Goal: Information Seeking & Learning: Check status

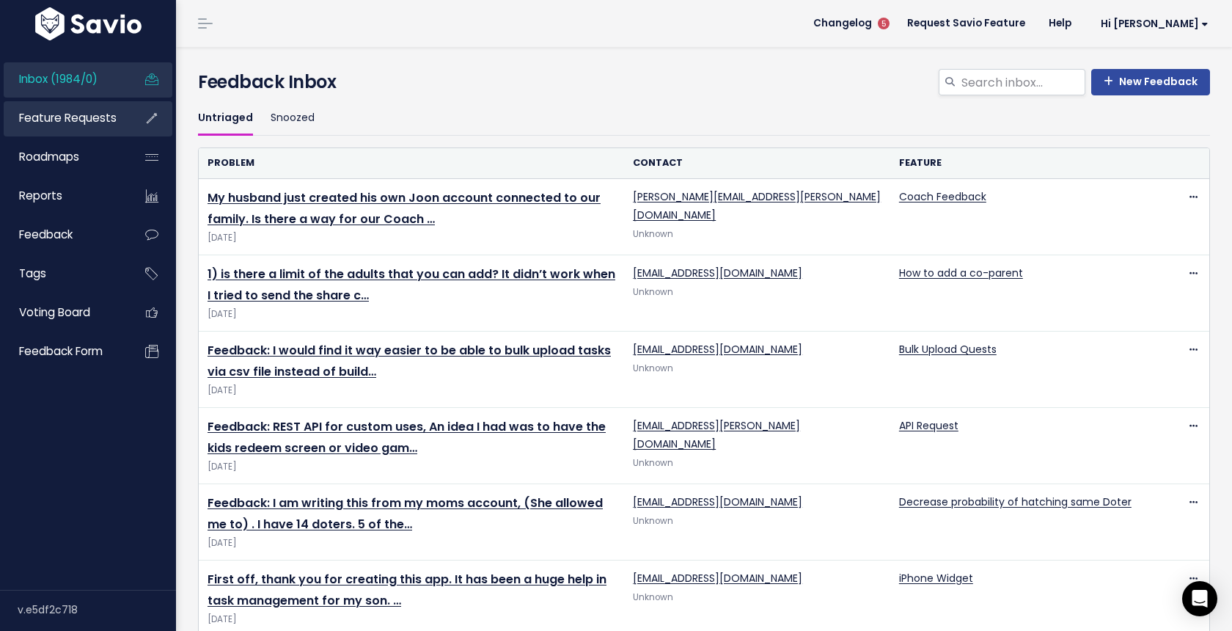
click at [101, 119] on span "Feature Requests" at bounding box center [68, 117] width 98 height 15
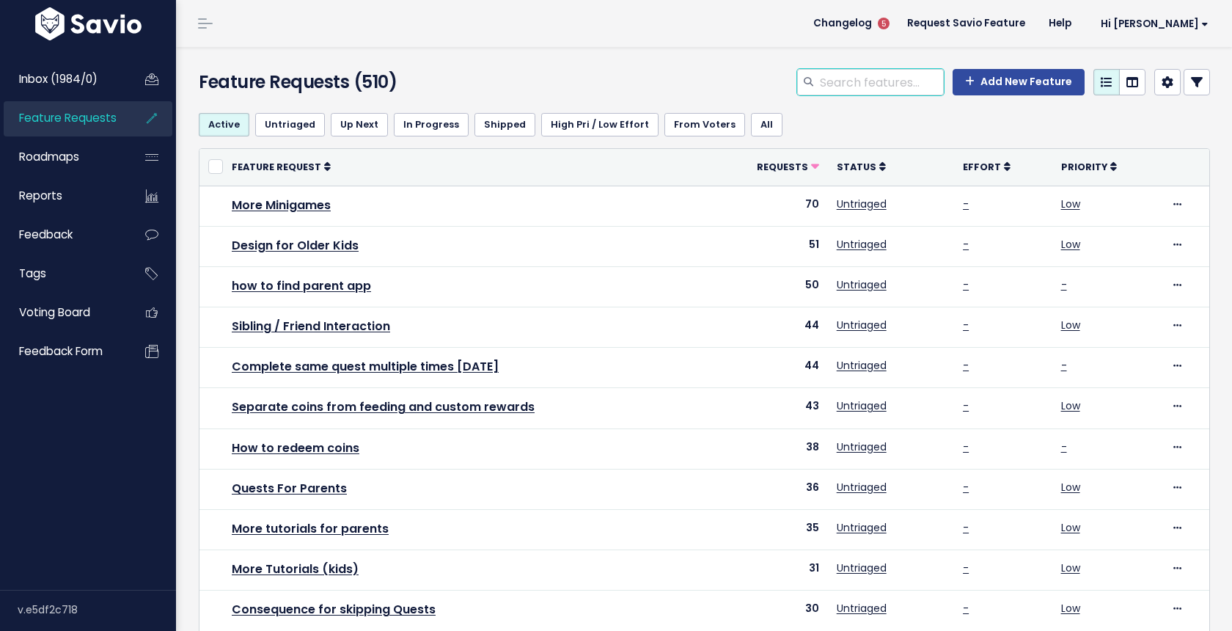
click at [889, 89] on input "search" at bounding box center [880, 82] width 125 height 26
type input "a"
type input "android app"
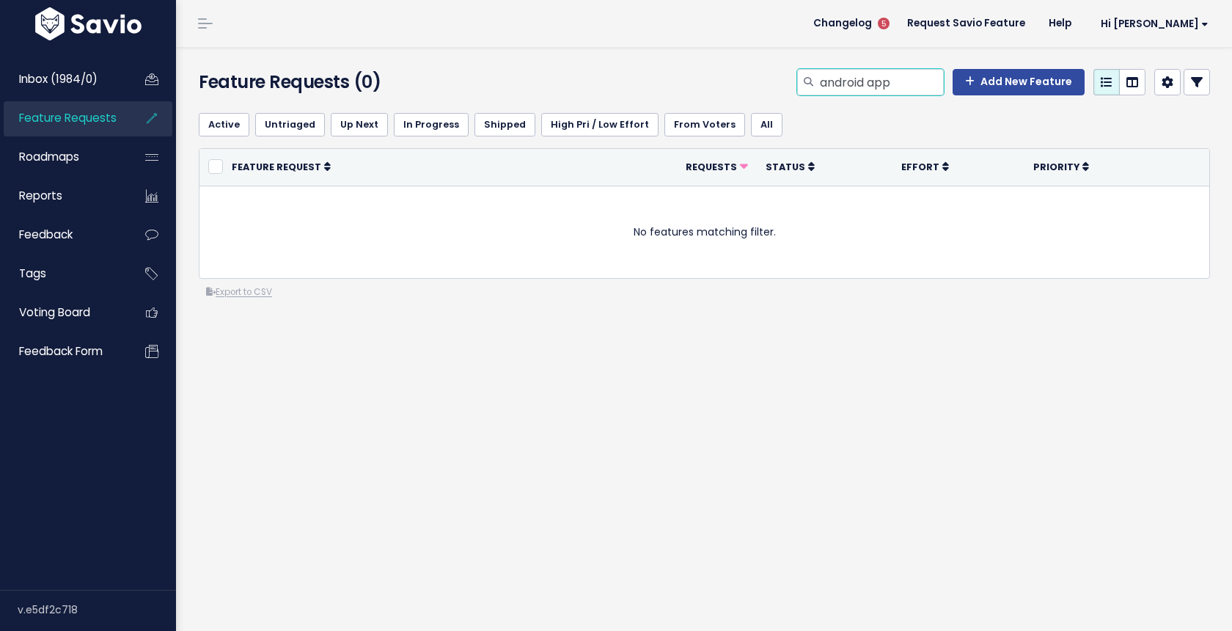
click at [867, 87] on input "android app" at bounding box center [880, 82] width 125 height 26
type input "parent"
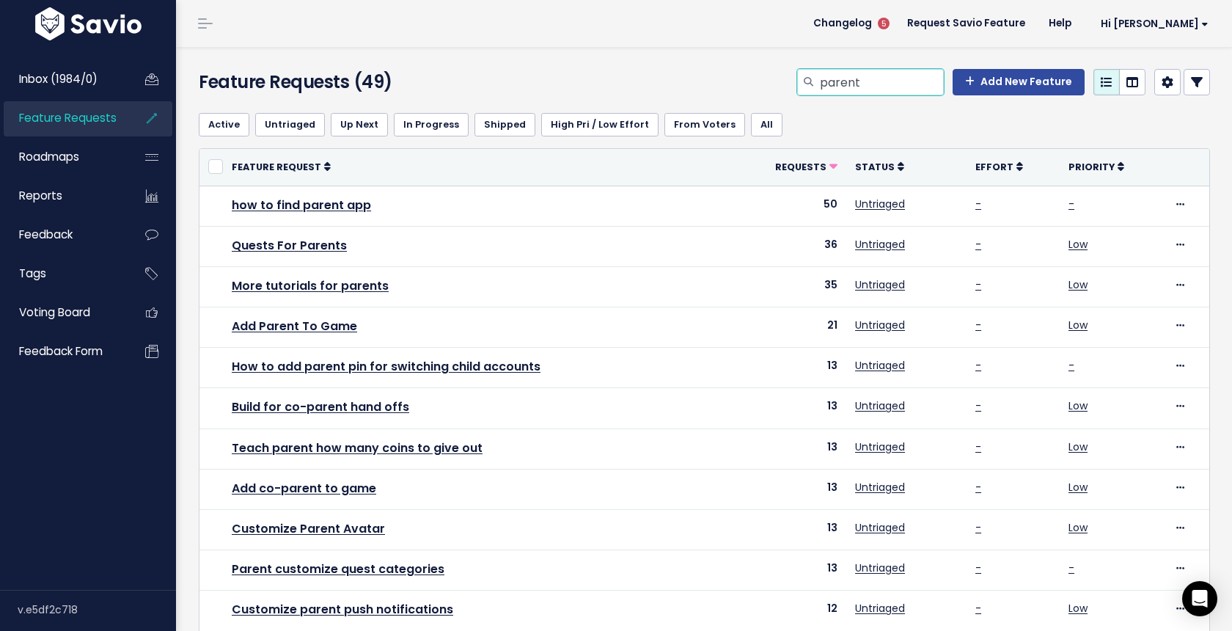
click at [880, 75] on input "parent" at bounding box center [880, 82] width 125 height 26
type input "parent app android"
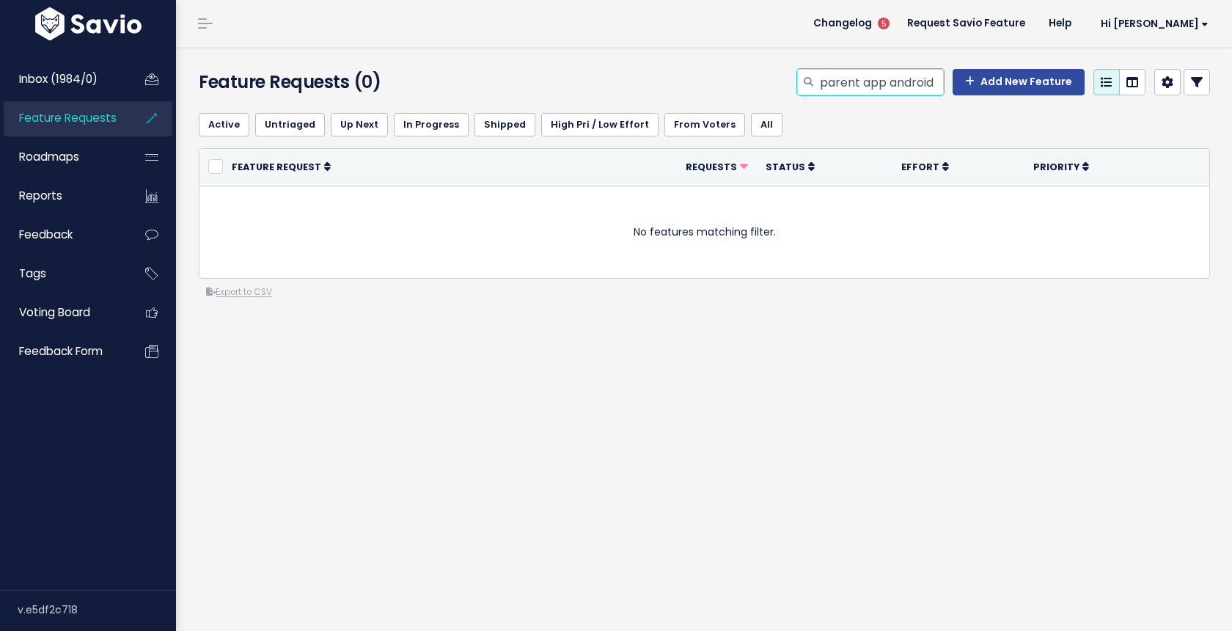
click at [882, 84] on input "parent app android" at bounding box center [880, 82] width 125 height 26
type input "parent android"
click at [882, 84] on input "parent android" at bounding box center [880, 82] width 125 height 26
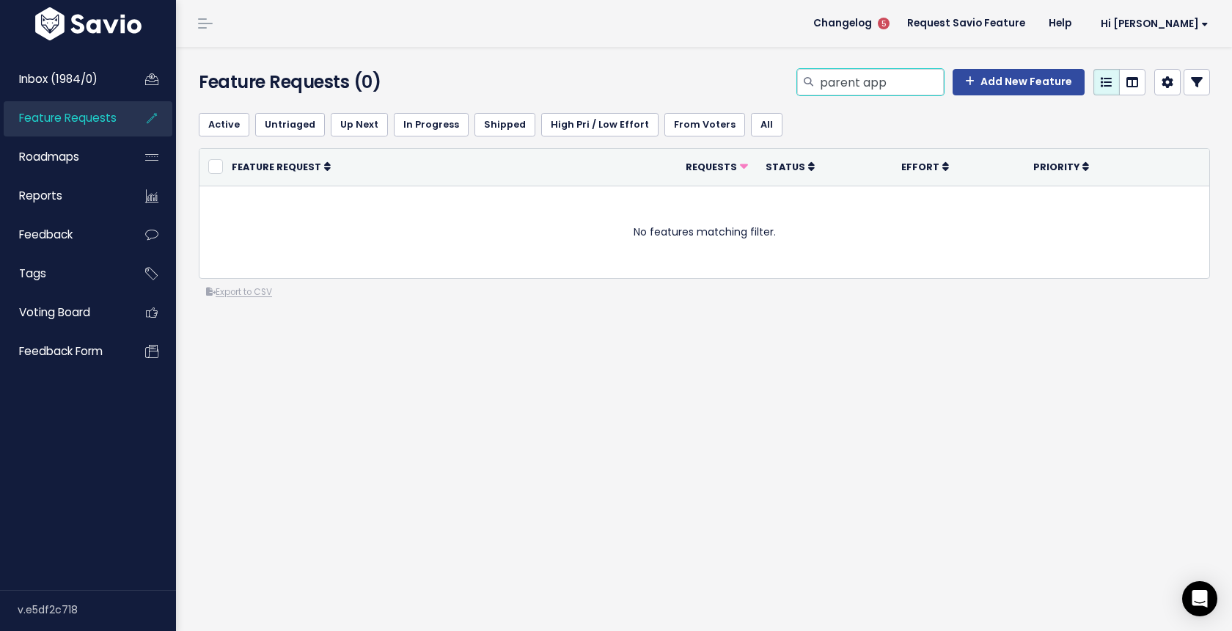
type input "parent app"
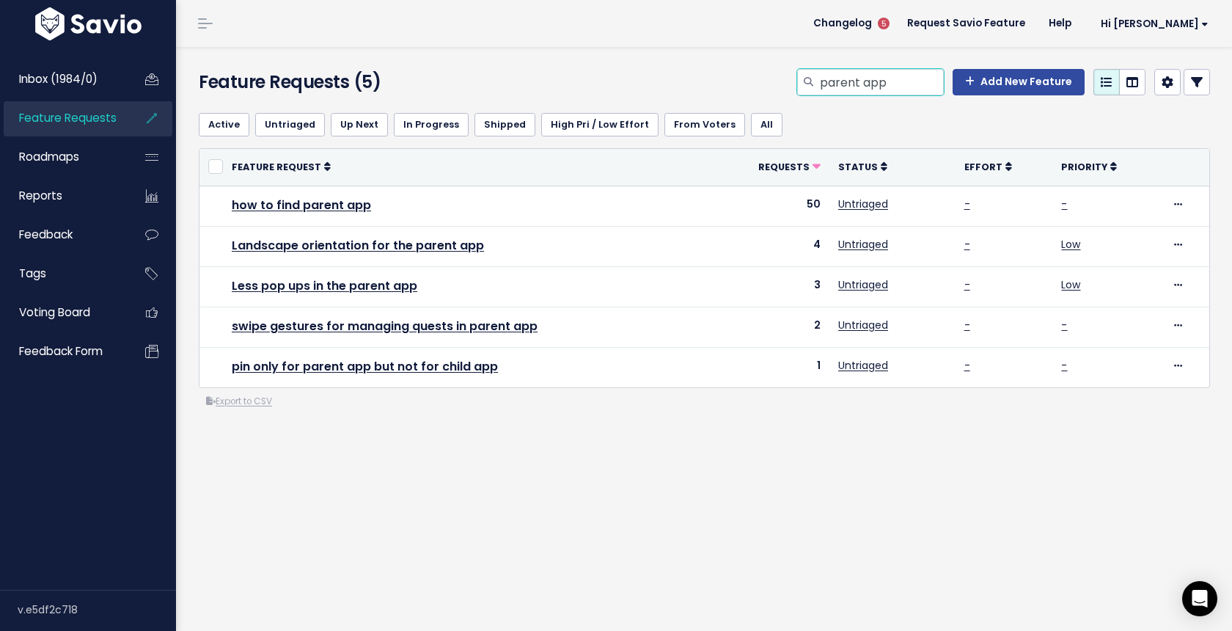
click at [898, 90] on input "parent app" at bounding box center [880, 82] width 125 height 26
type input "android"
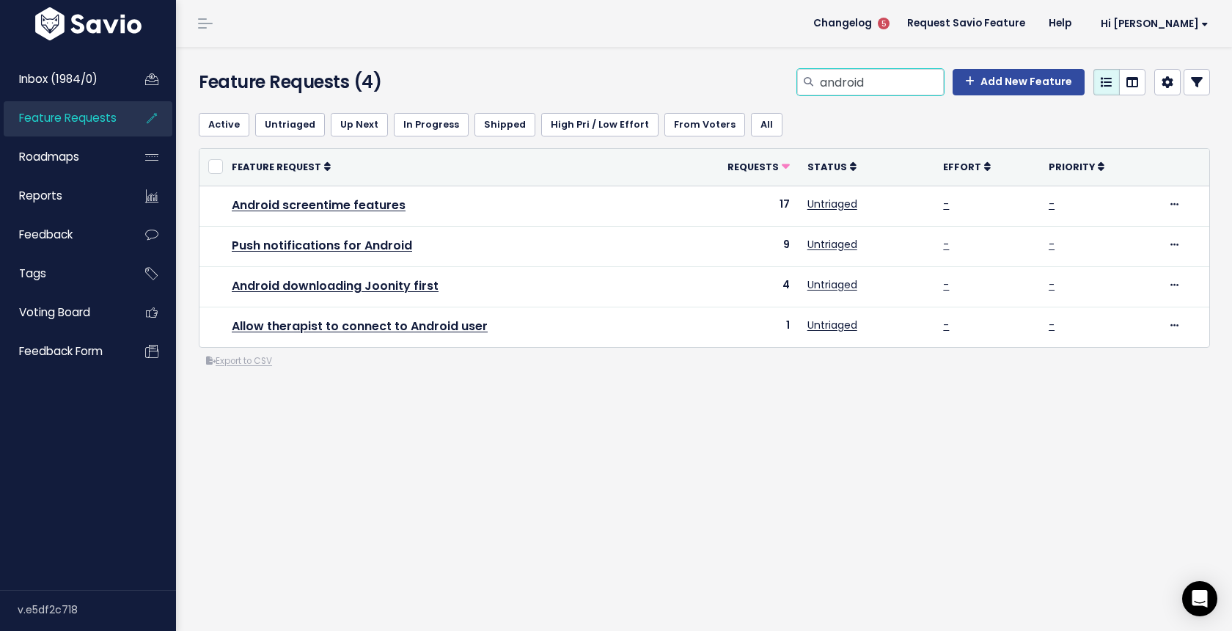
click at [879, 88] on input "android" at bounding box center [880, 82] width 125 height 26
type input "android app for parent"
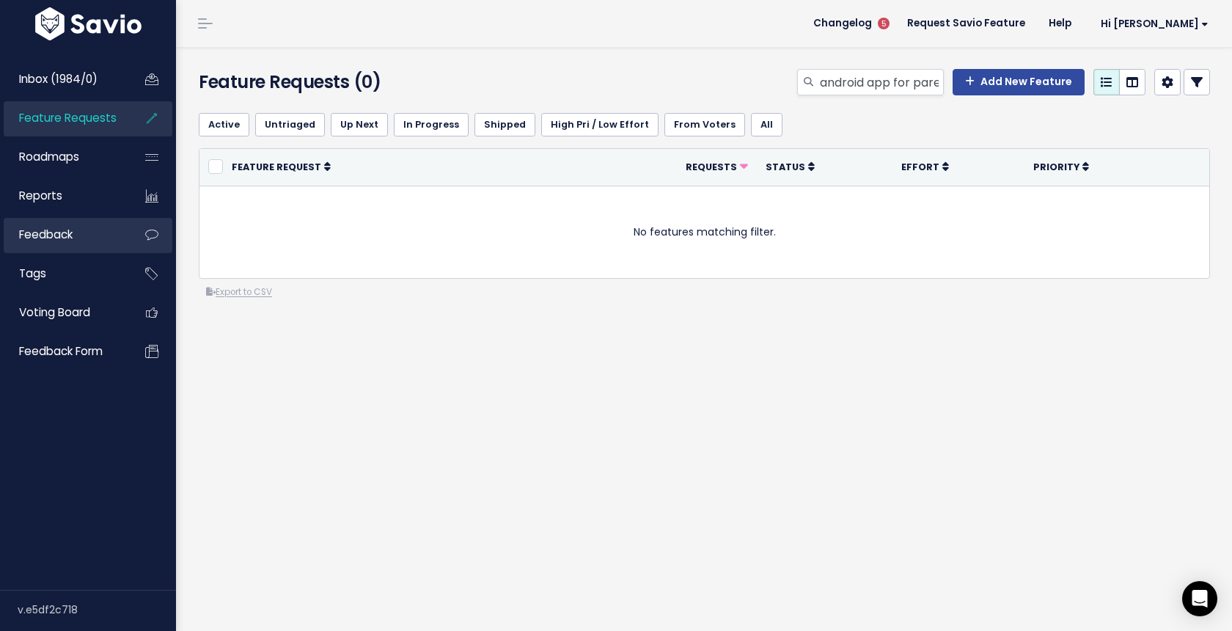
click at [87, 232] on link "Feedback" at bounding box center [63, 235] width 118 height 34
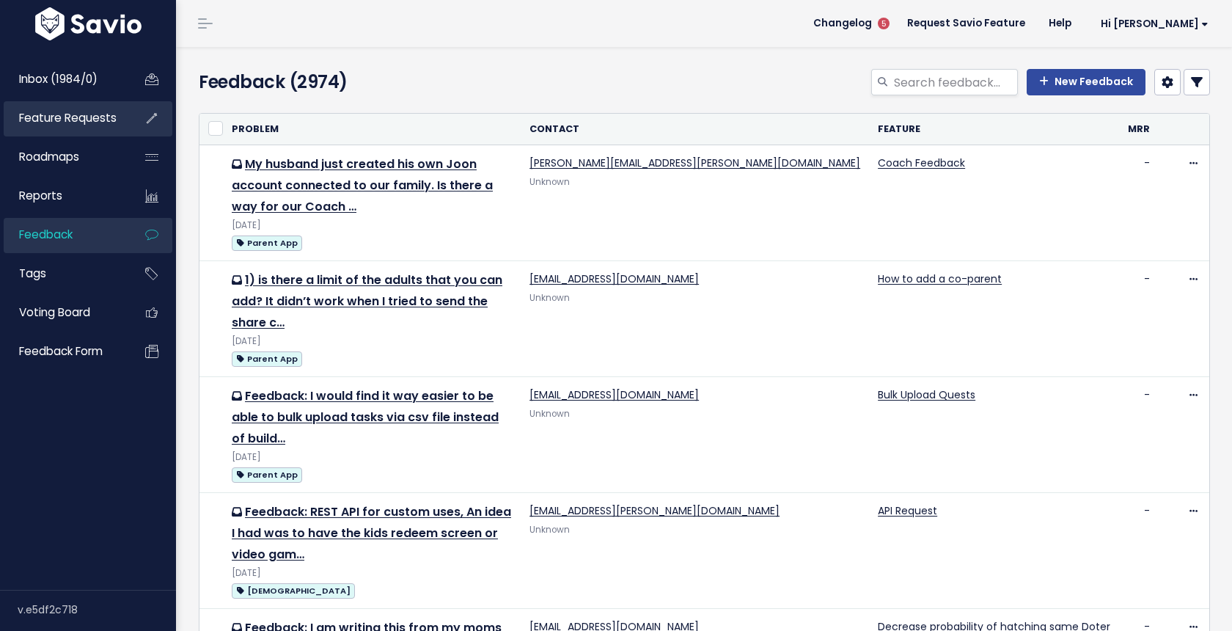
click at [101, 125] on span "Feature Requests" at bounding box center [68, 117] width 98 height 15
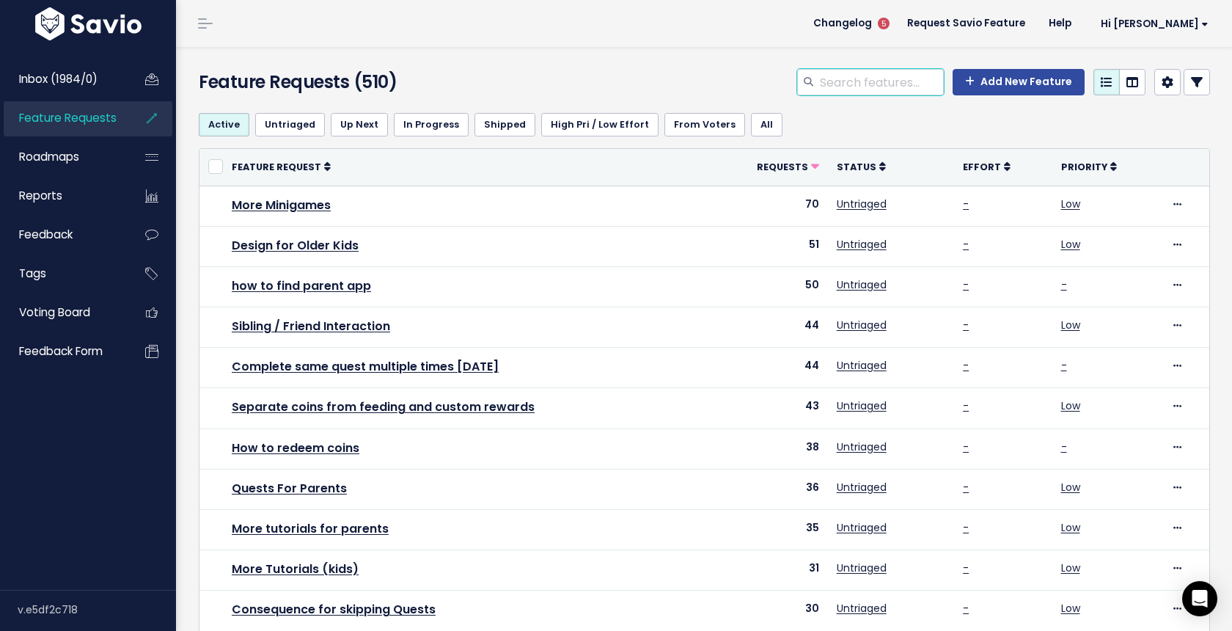
click at [849, 87] on input "search" at bounding box center [880, 82] width 125 height 26
type input "android"
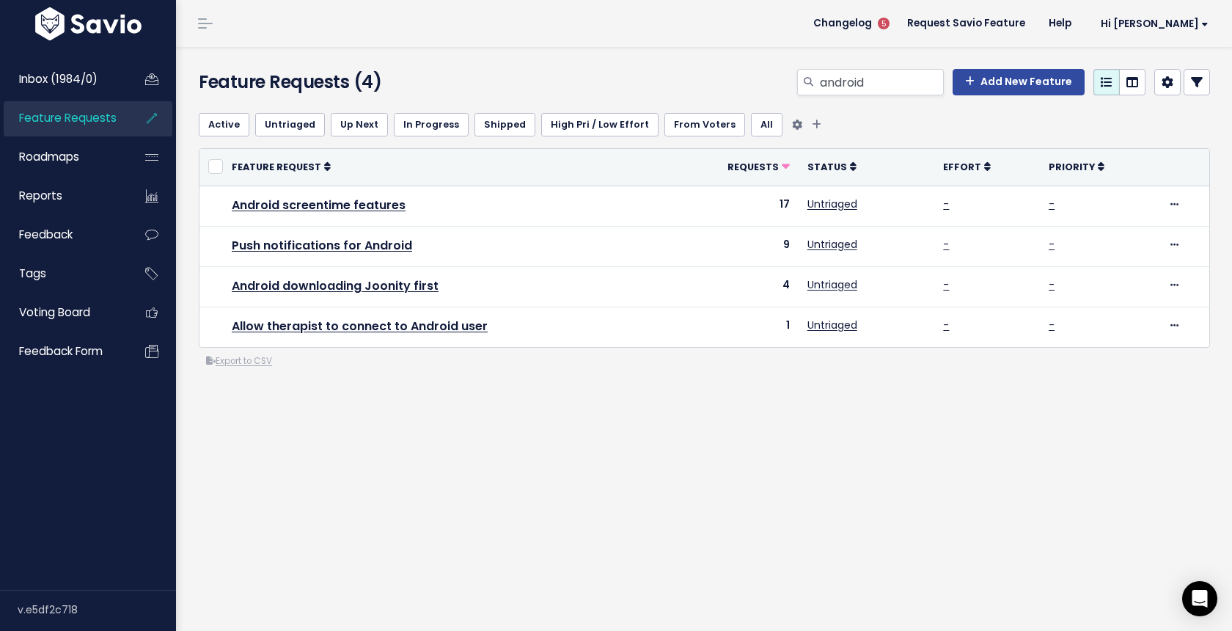
click at [436, 123] on link "In Progress" at bounding box center [431, 124] width 75 height 23
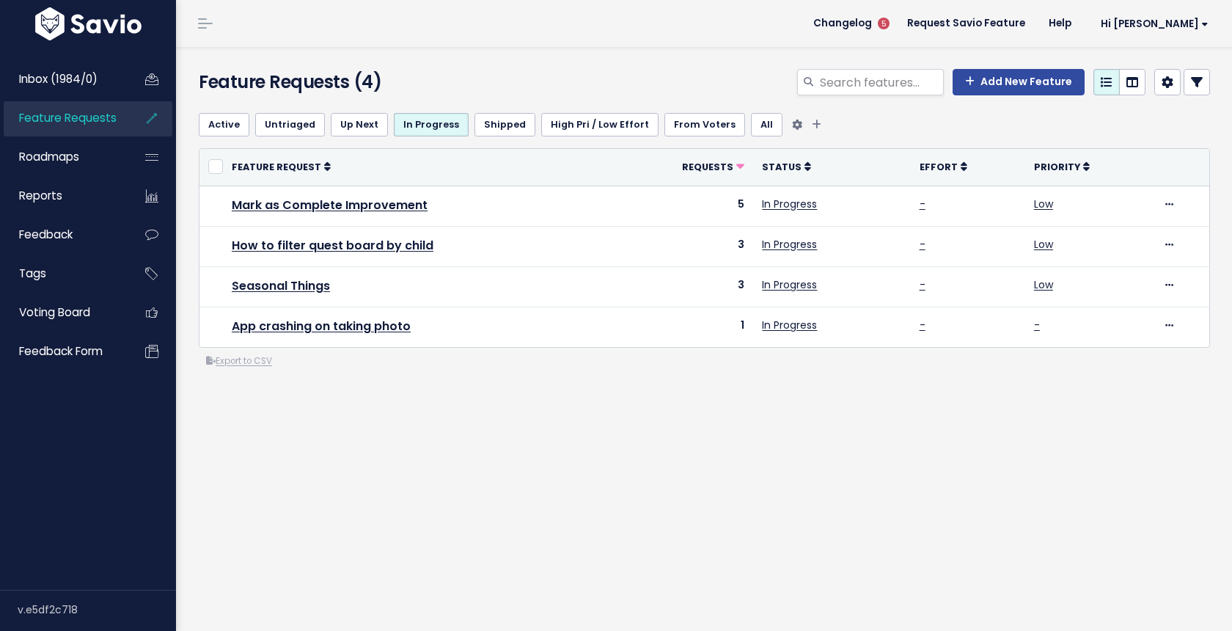
click at [488, 122] on link "Shipped" at bounding box center [505, 124] width 61 height 23
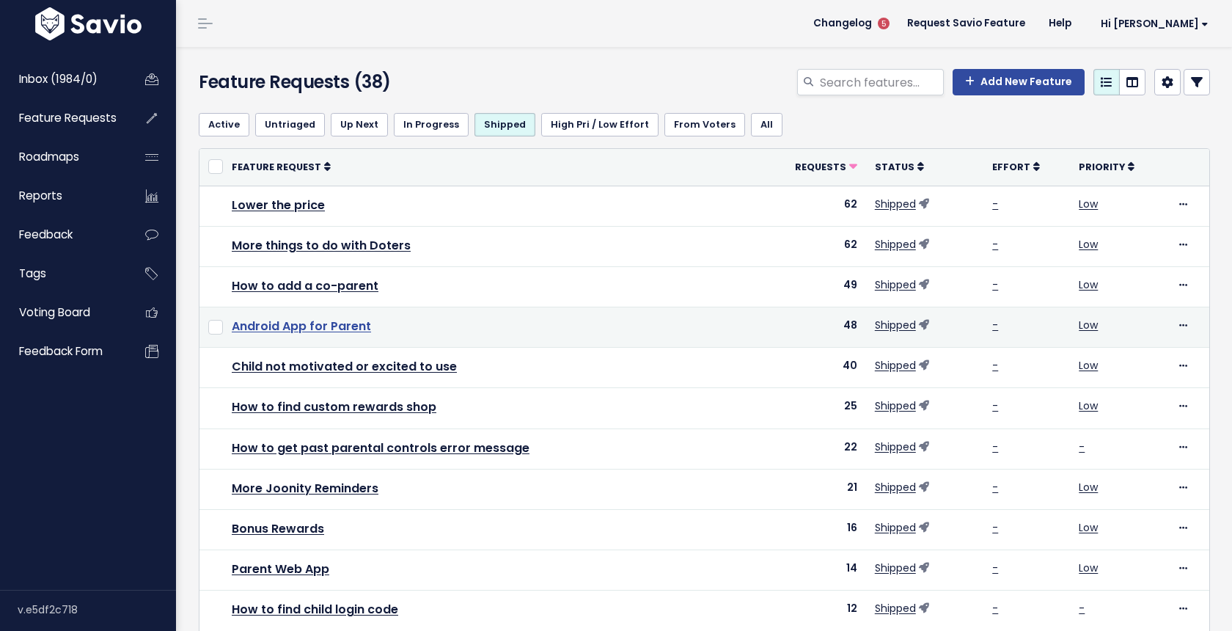
click at [358, 327] on link "Android App for Parent" at bounding box center [301, 326] width 139 height 17
